Goal: Check status: Check status

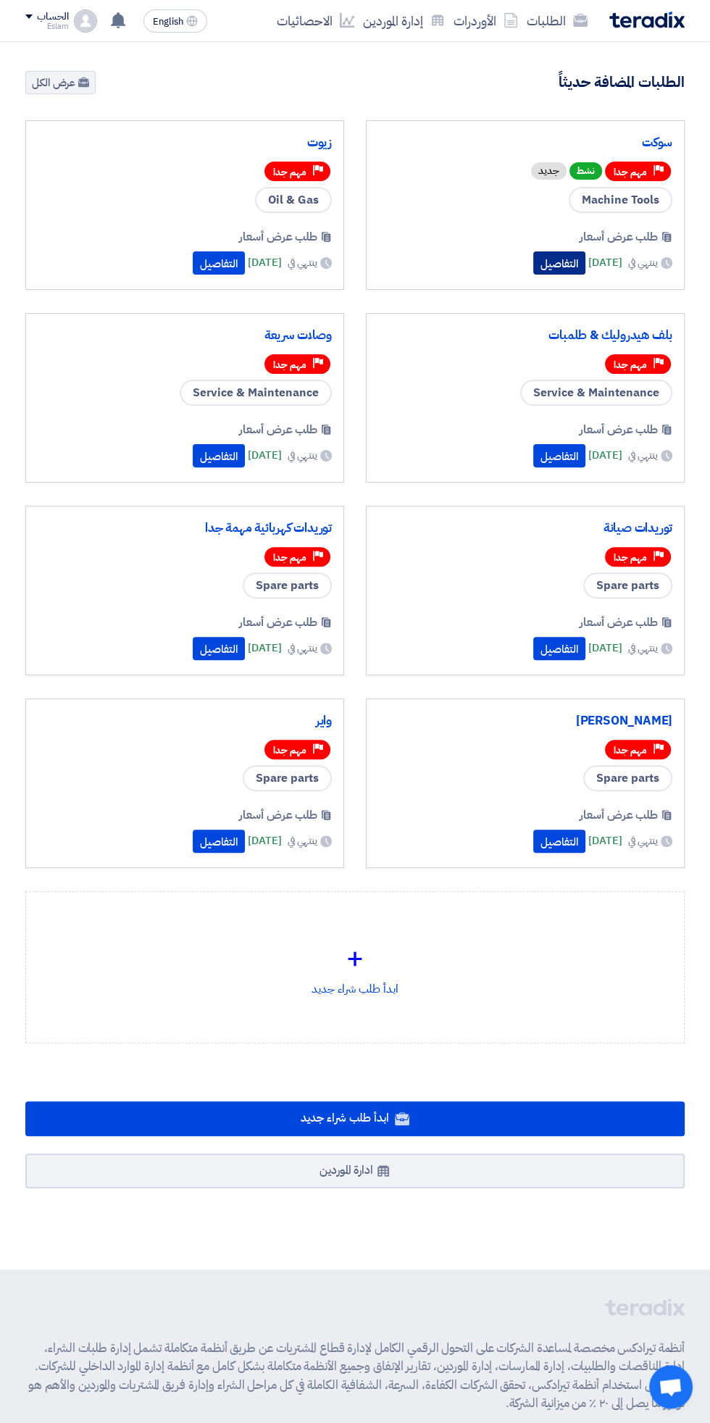
click at [536, 267] on button "التفاصيل" at bounding box center [559, 262] width 52 height 23
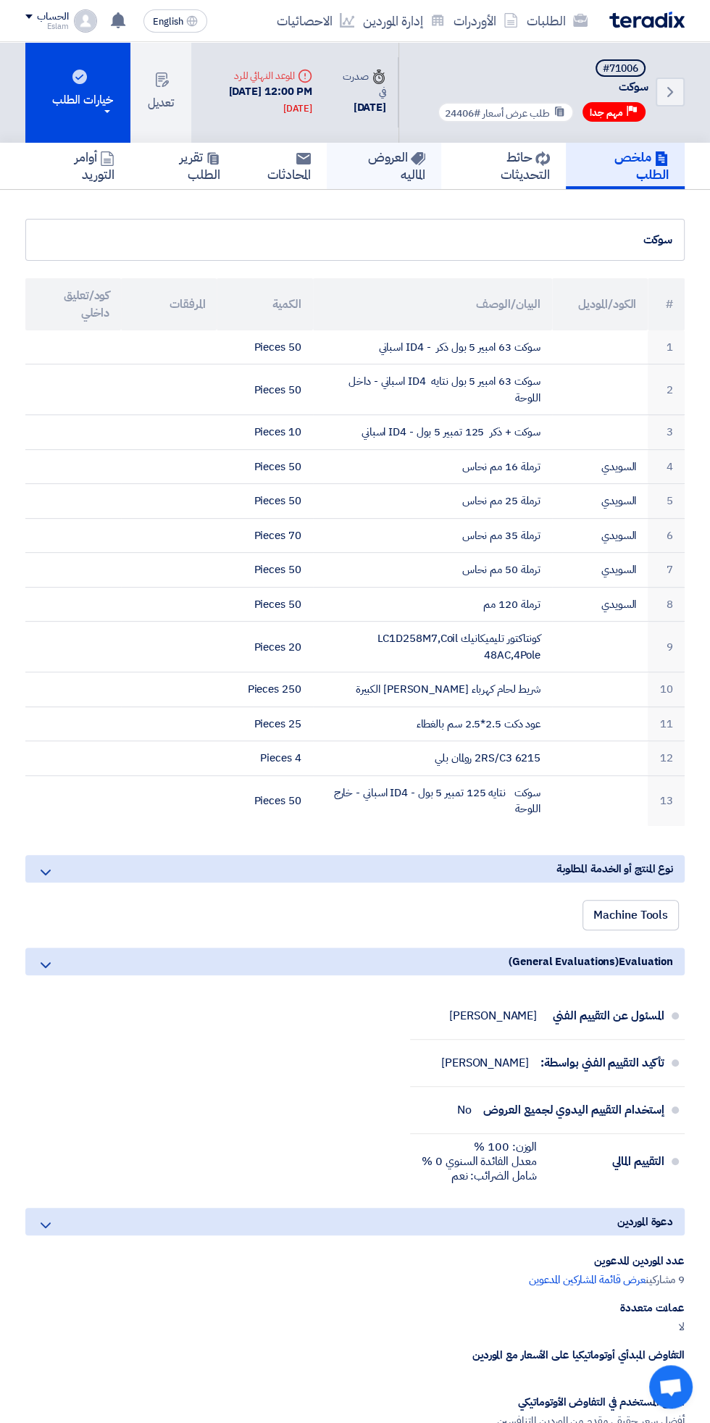
click at [417, 157] on use at bounding box center [418, 158] width 14 height 13
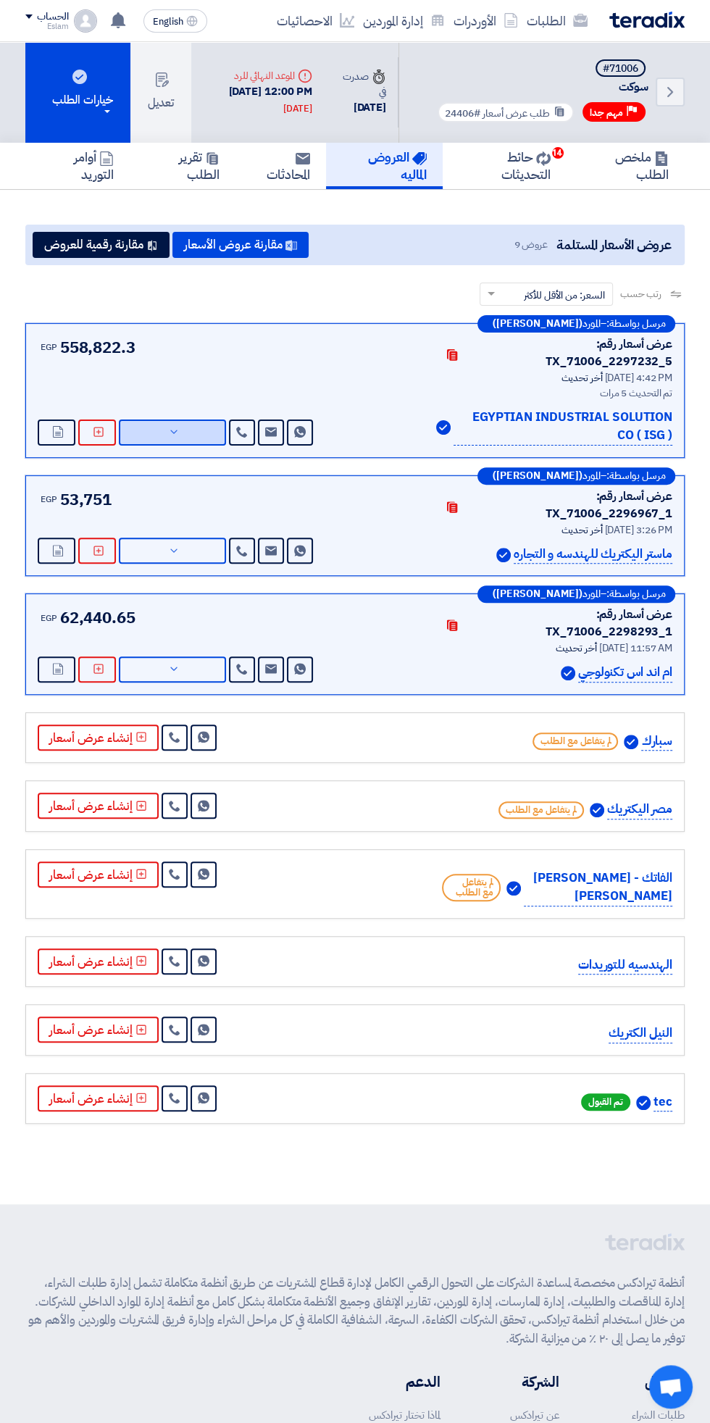
click at [173, 426] on icon at bounding box center [174, 432] width 12 height 12
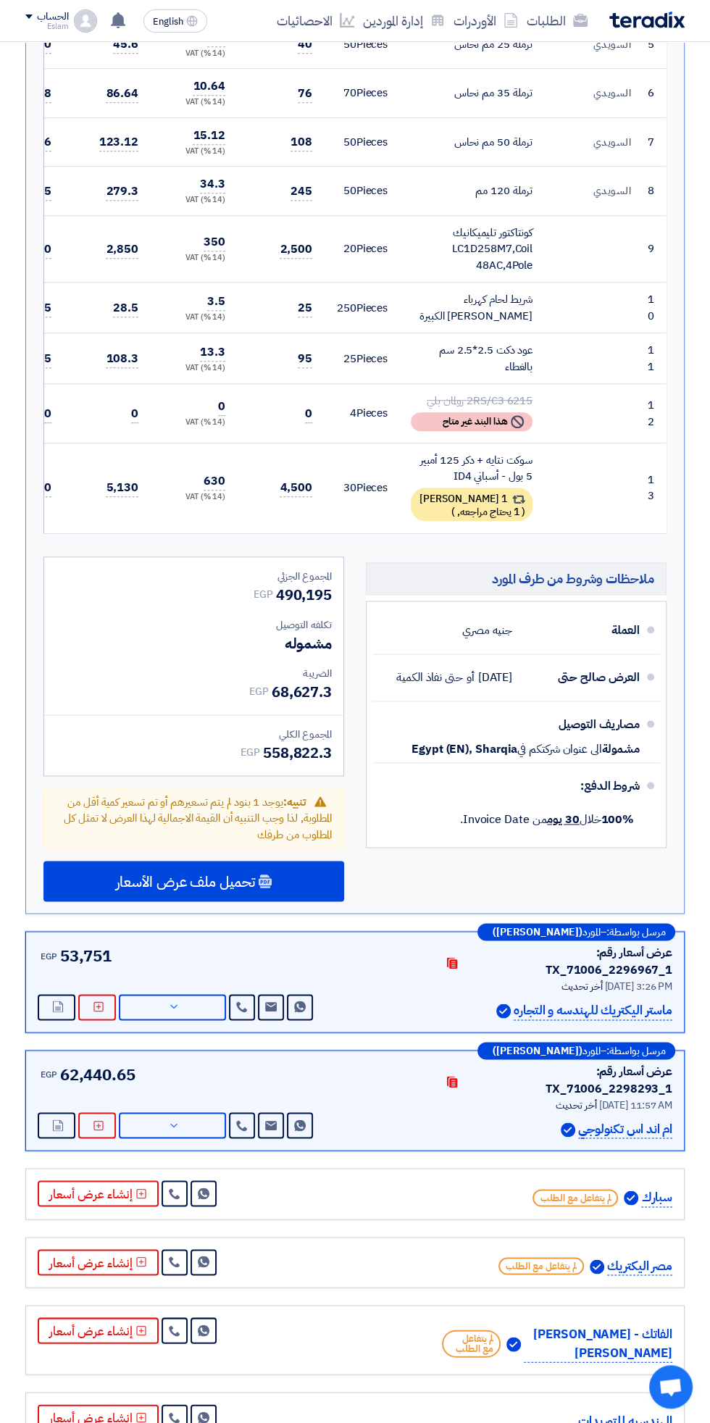
scroll to position [1012, 0]
click at [173, 1000] on icon at bounding box center [174, 1006] width 12 height 12
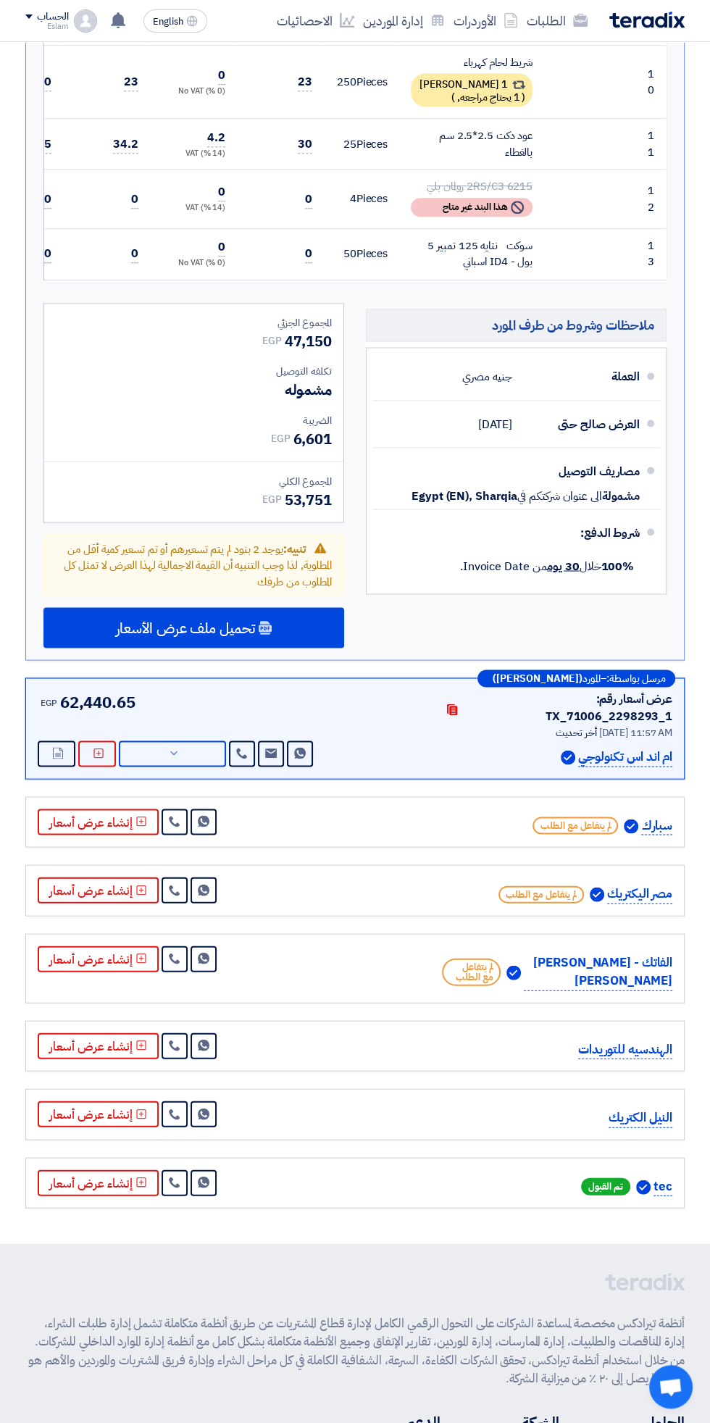
scroll to position [1461, 0]
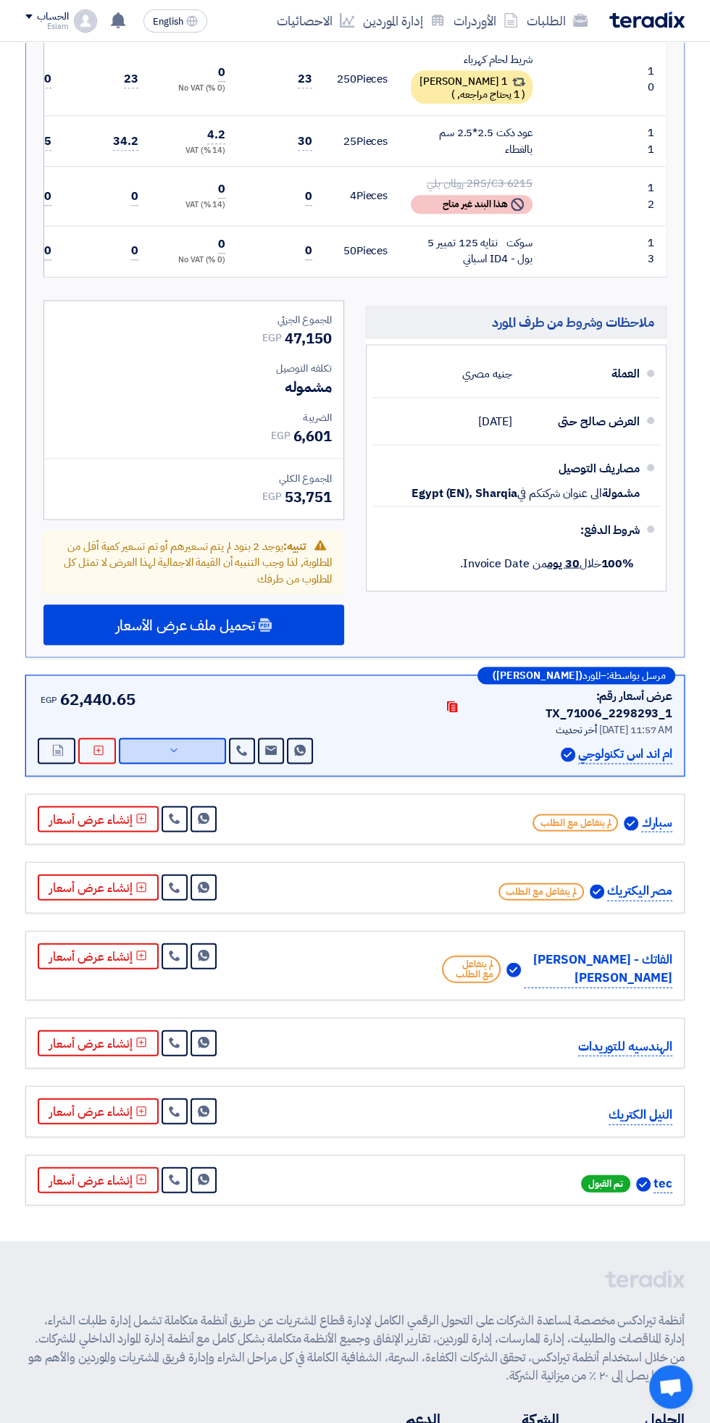
click at [172, 744] on icon at bounding box center [174, 750] width 12 height 12
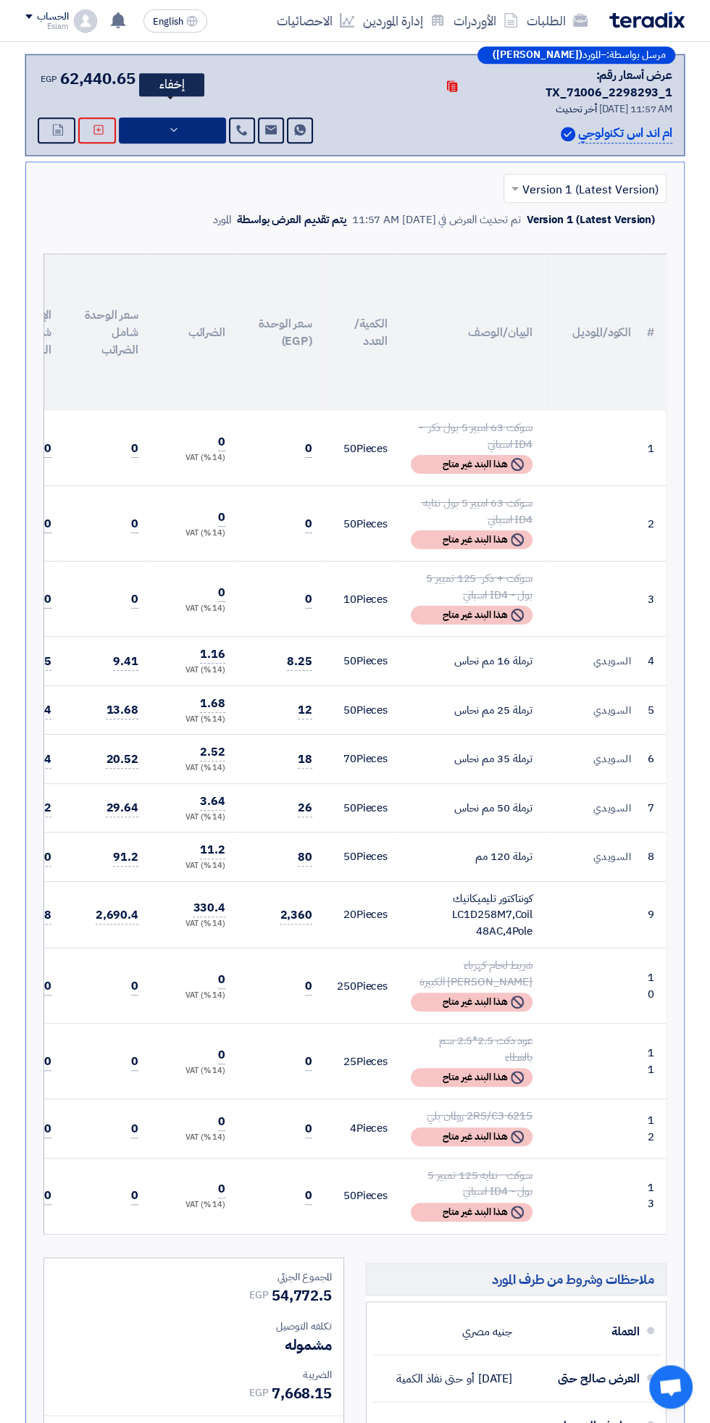
scroll to position [0, 0]
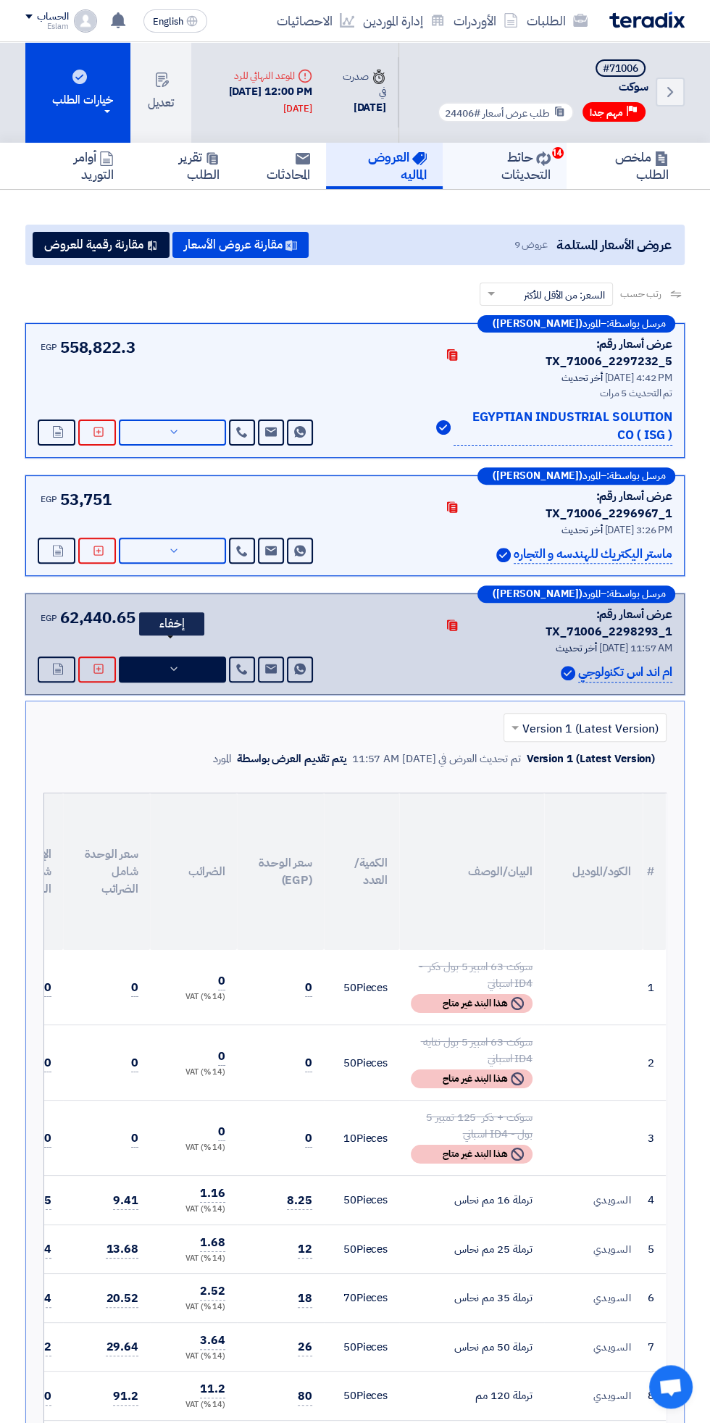
click at [558, 172] on link "حائط التحديثات 14" at bounding box center [505, 166] width 124 height 46
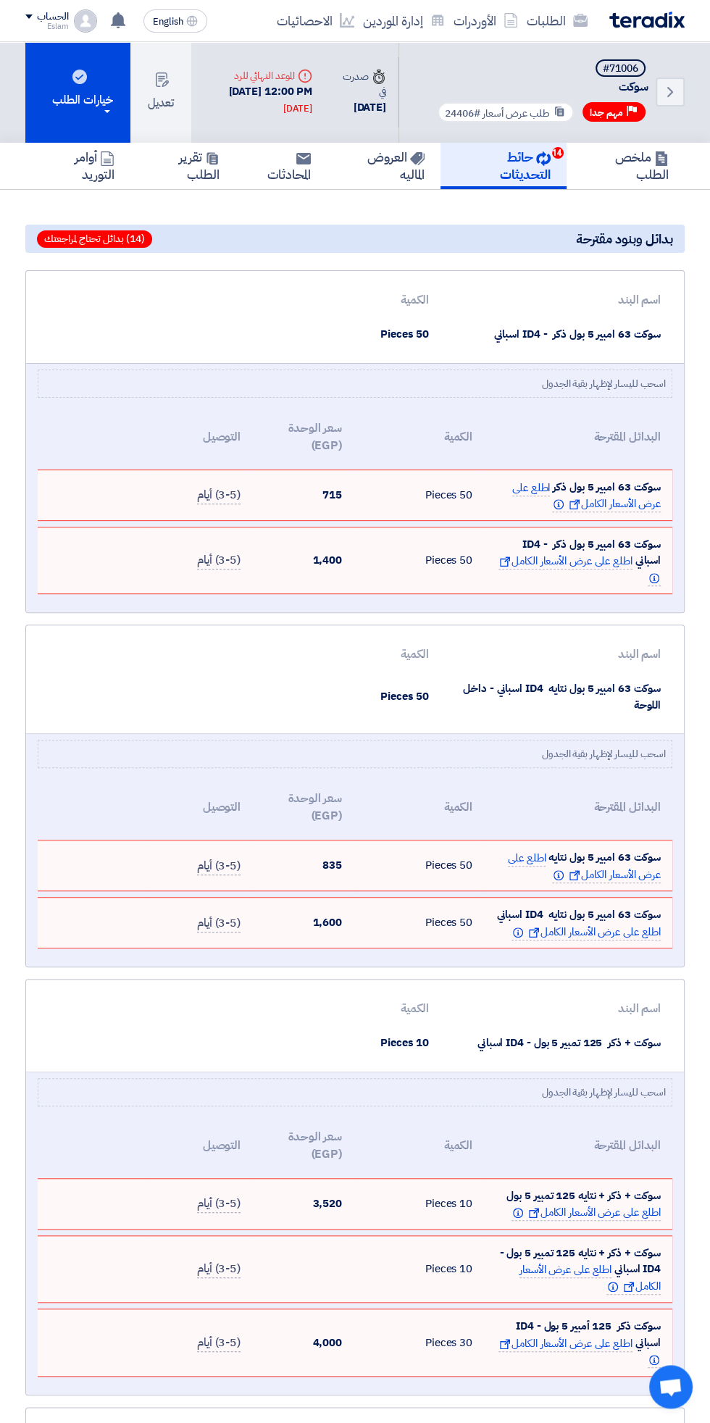
scroll to position [100, 0]
